Goal: Information Seeking & Learning: Learn about a topic

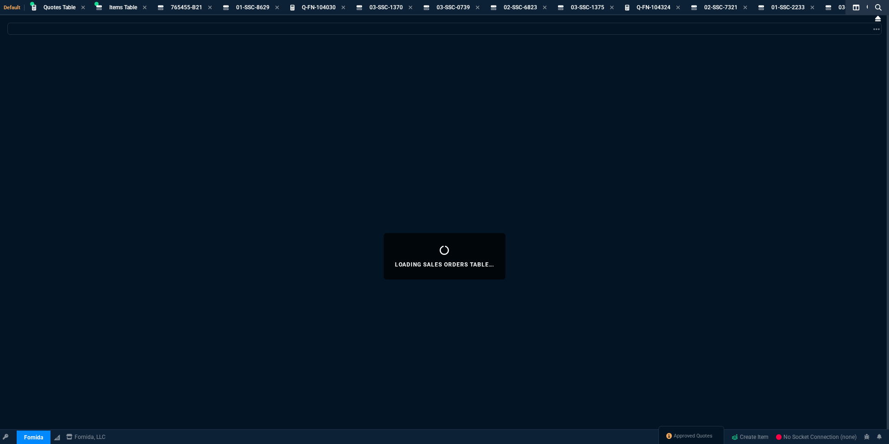
select select "18: totals"
select select
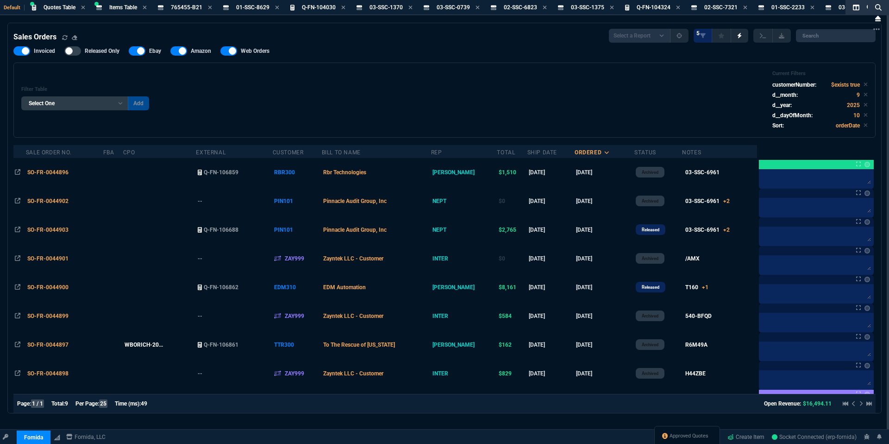
click at [306, 89] on div "Filter Table Select One Add Filter () Bill To Name (billToName) CPO (yourRefere…" at bounding box center [444, 99] width 847 height 59
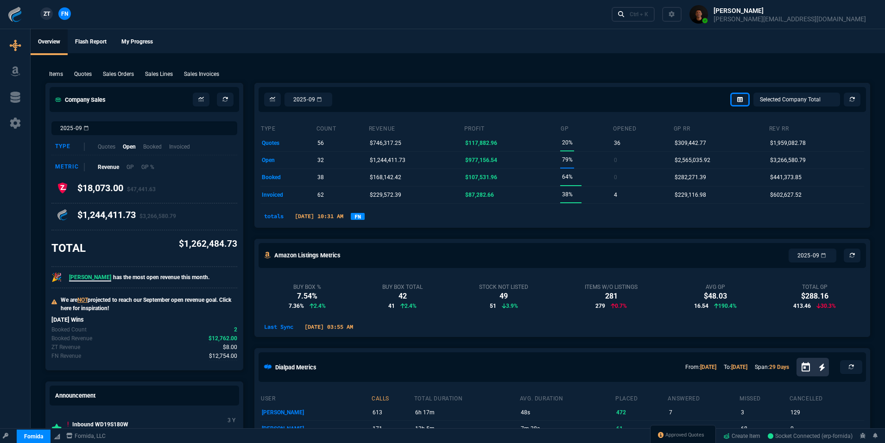
click at [364, 221] on nx-fornida-dropdown "FN" at bounding box center [358, 216] width 14 height 11
click at [364, 217] on link "FN" at bounding box center [358, 216] width 14 height 7
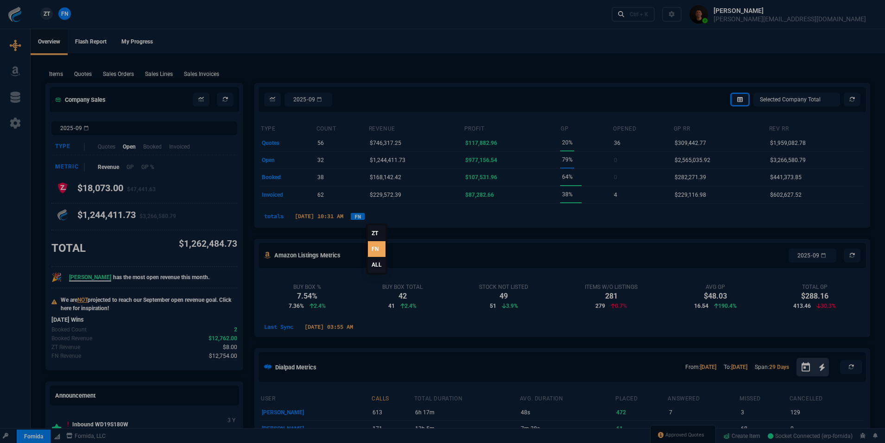
click at [370, 263] on link "ALL" at bounding box center [377, 265] width 18 height 16
